Goal: Task Accomplishment & Management: Use online tool/utility

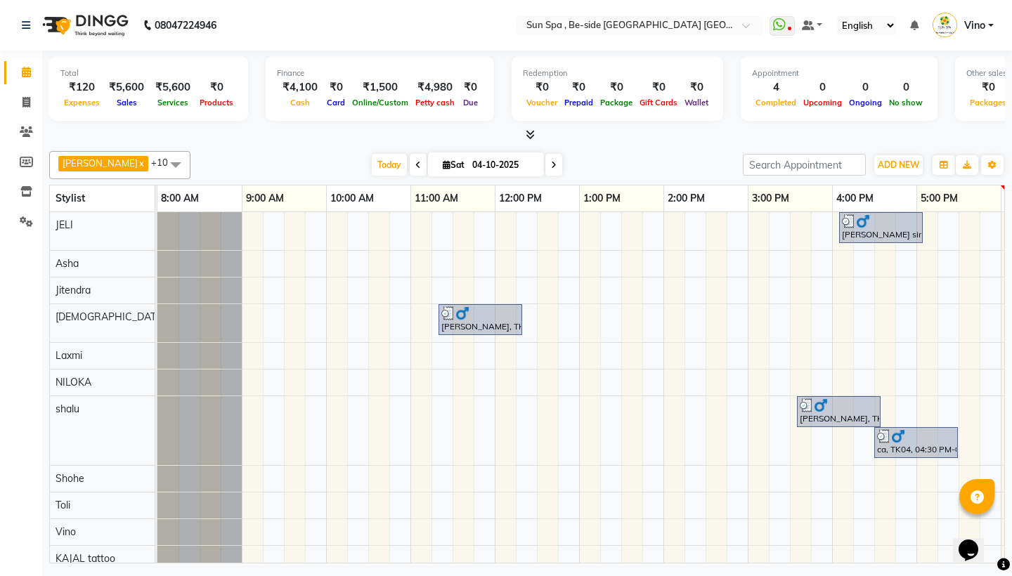
scroll to position [0, 418]
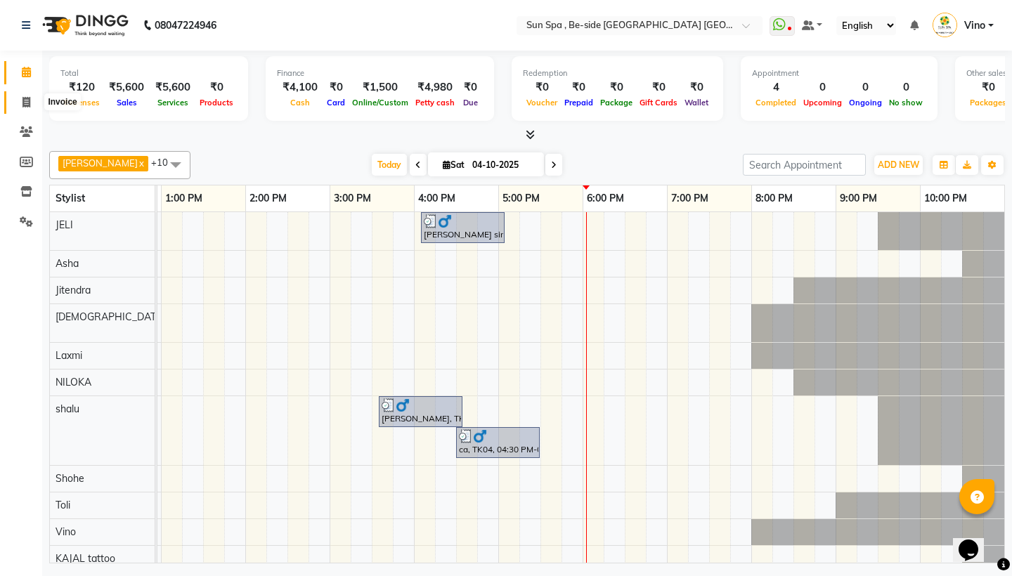
click at [29, 96] on span at bounding box center [26, 103] width 25 height 16
select select "service"
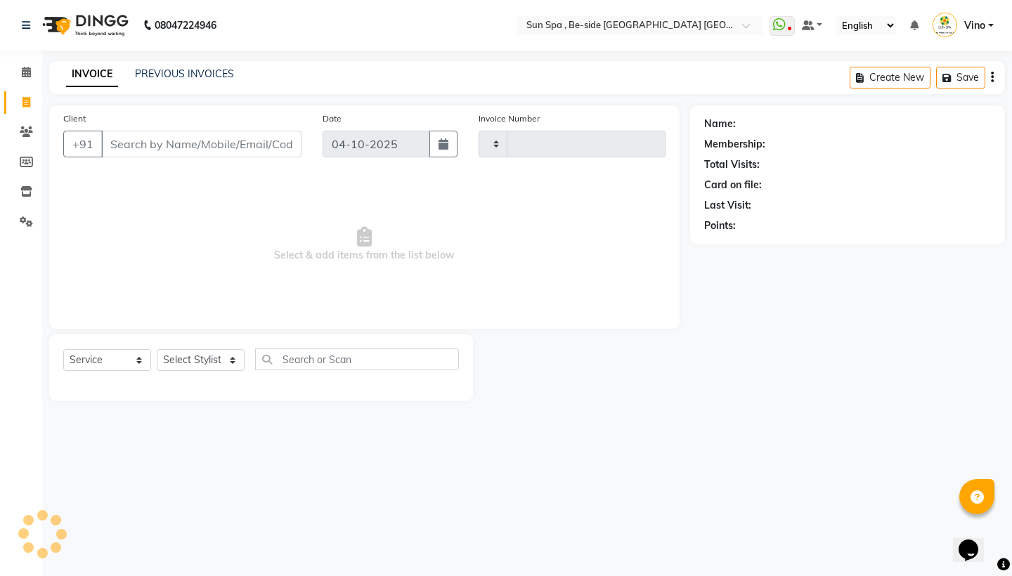
type input "1337"
select select "5782"
click at [28, 70] on icon at bounding box center [26, 72] width 9 height 11
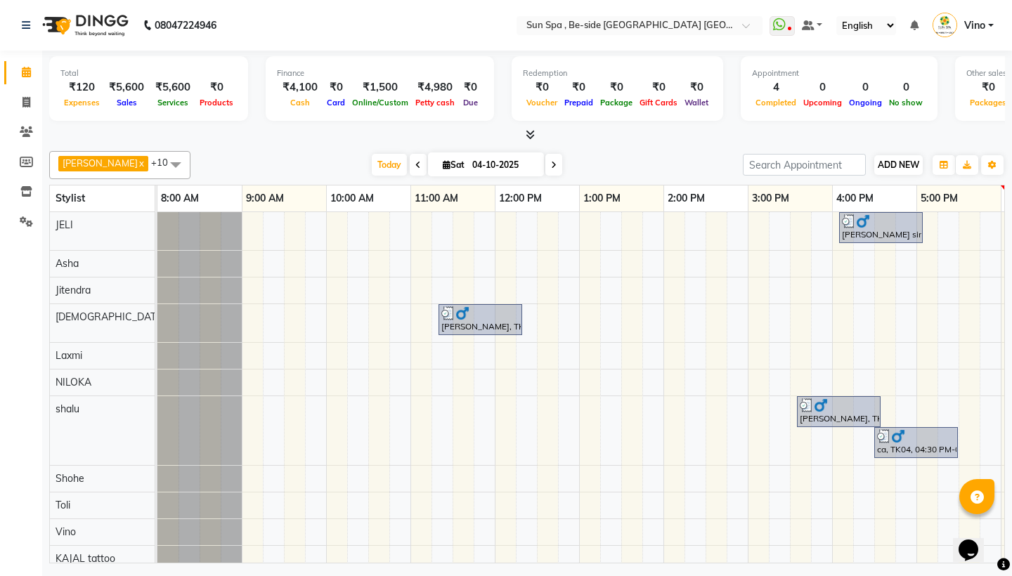
click at [904, 157] on button "ADD NEW Toggle Dropdown" at bounding box center [898, 165] width 48 height 20
click at [966, 230] on link "Add Expense" at bounding box center [978, 228] width 111 height 18
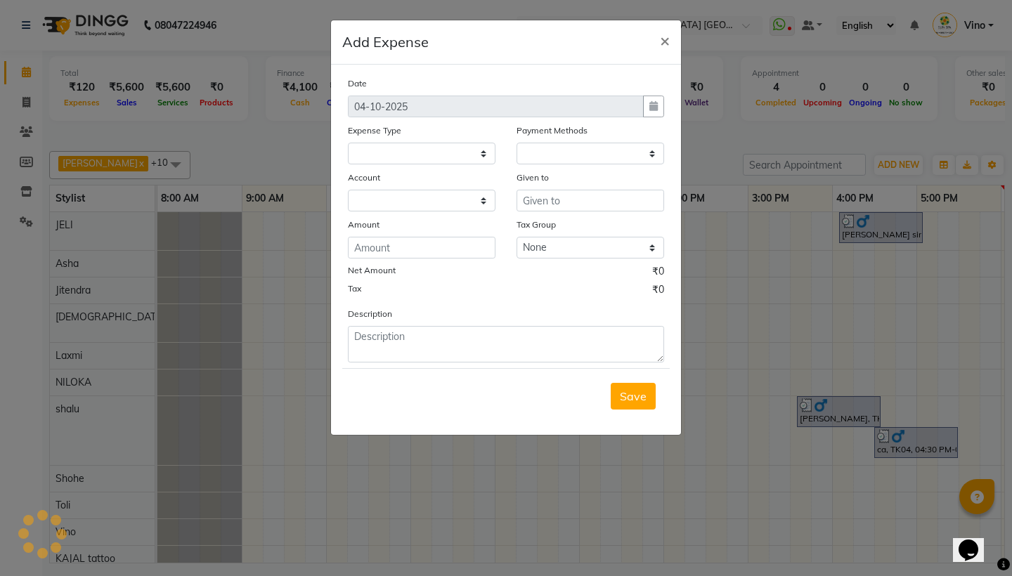
select select
select select "1"
select select "4733"
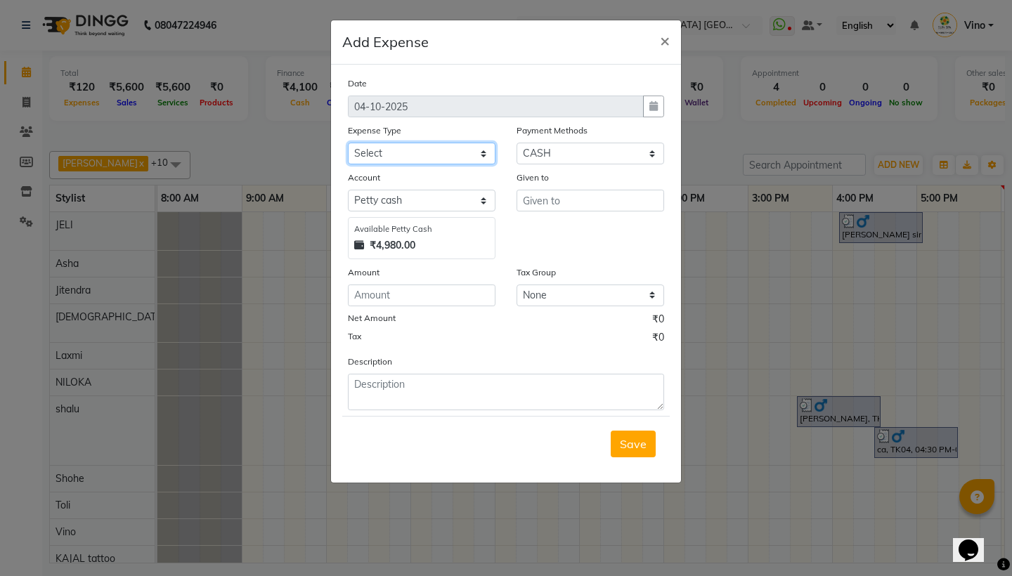
select select "12834"
click at [591, 196] on input "text" at bounding box center [590, 201] width 148 height 22
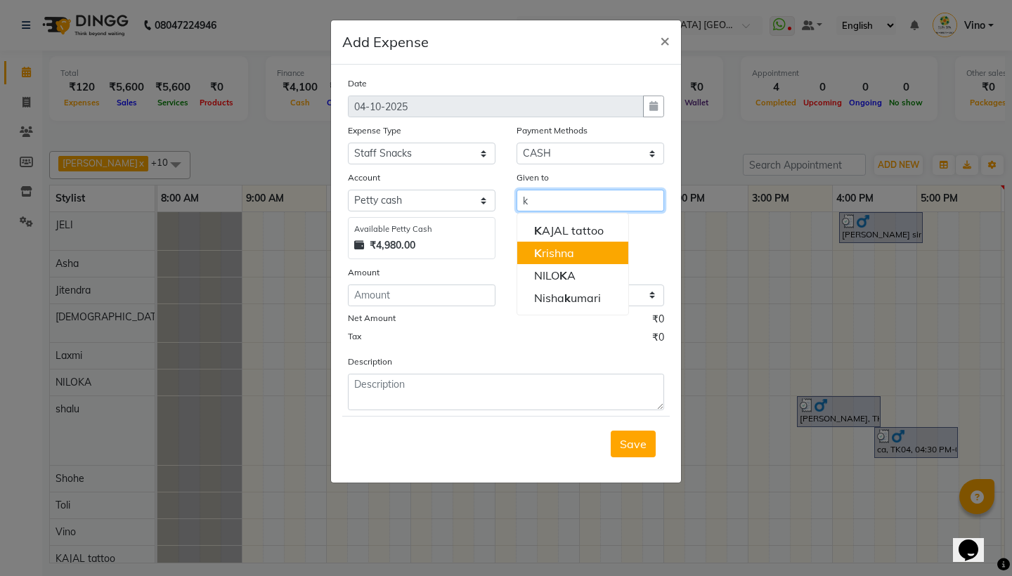
click at [598, 254] on button "K rishna" at bounding box center [572, 253] width 111 height 22
type input "[DEMOGRAPHIC_DATA]"
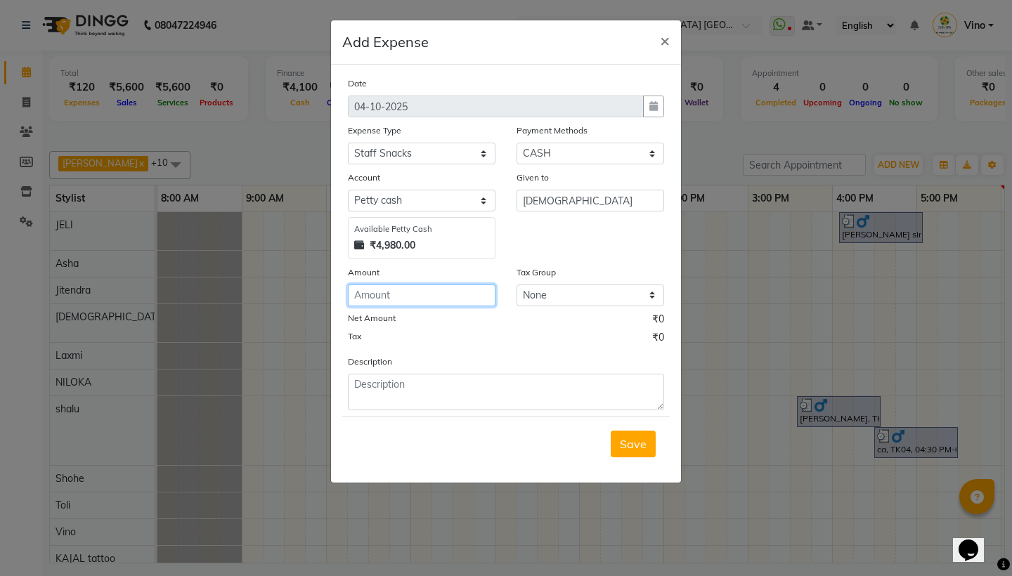
click at [417, 300] on input "number" at bounding box center [422, 296] width 148 height 22
type input "150"
click at [636, 444] on span "Save" at bounding box center [633, 444] width 27 height 14
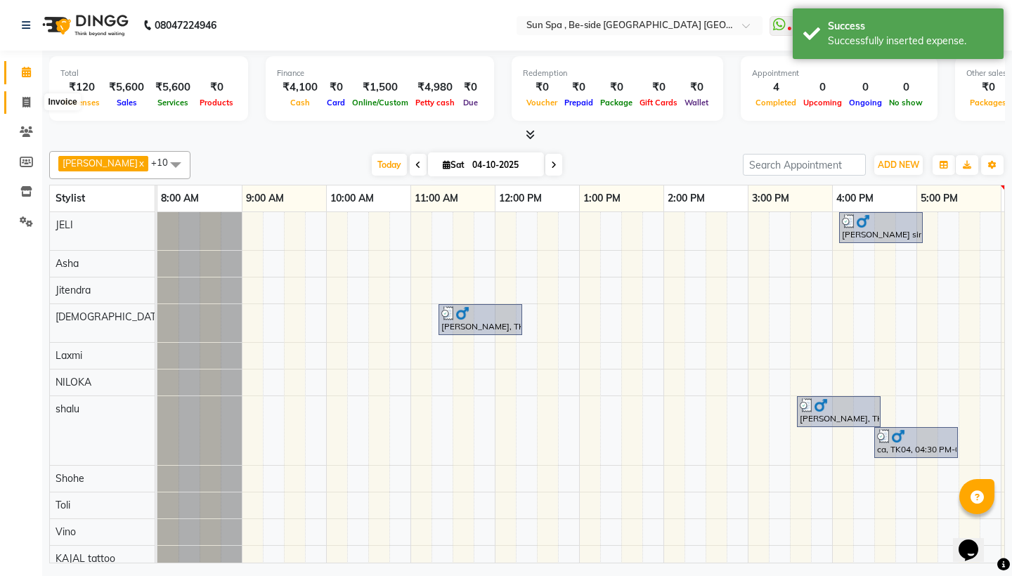
click at [23, 98] on icon at bounding box center [26, 102] width 8 height 11
select select "service"
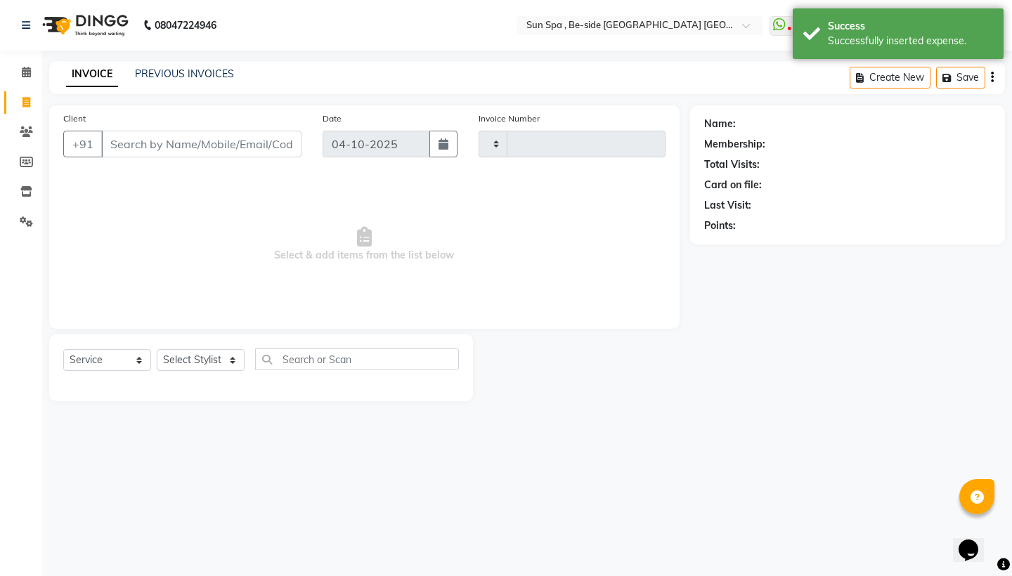
type input "1337"
select select "5782"
click at [27, 66] on span at bounding box center [26, 73] width 25 height 16
